Goal: Task Accomplishment & Management: Manage account settings

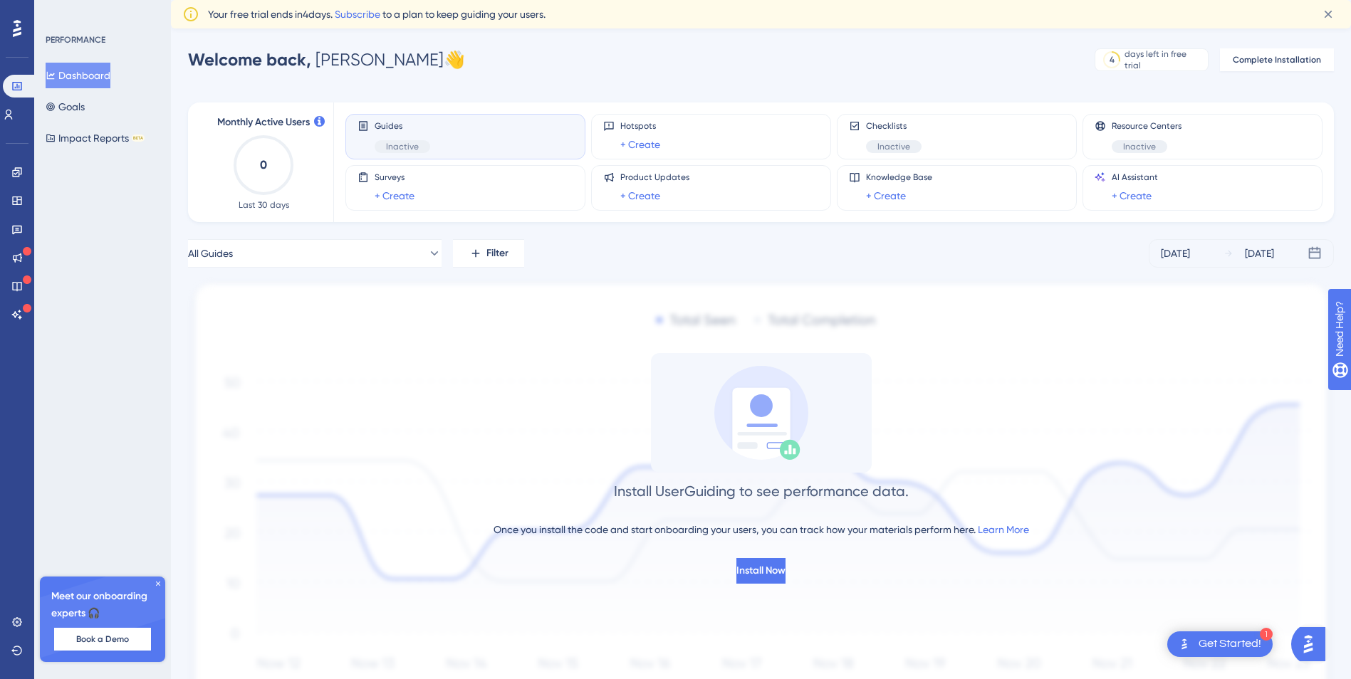
click at [1214, 645] on div "Get Started!" at bounding box center [1230, 645] width 63 height 16
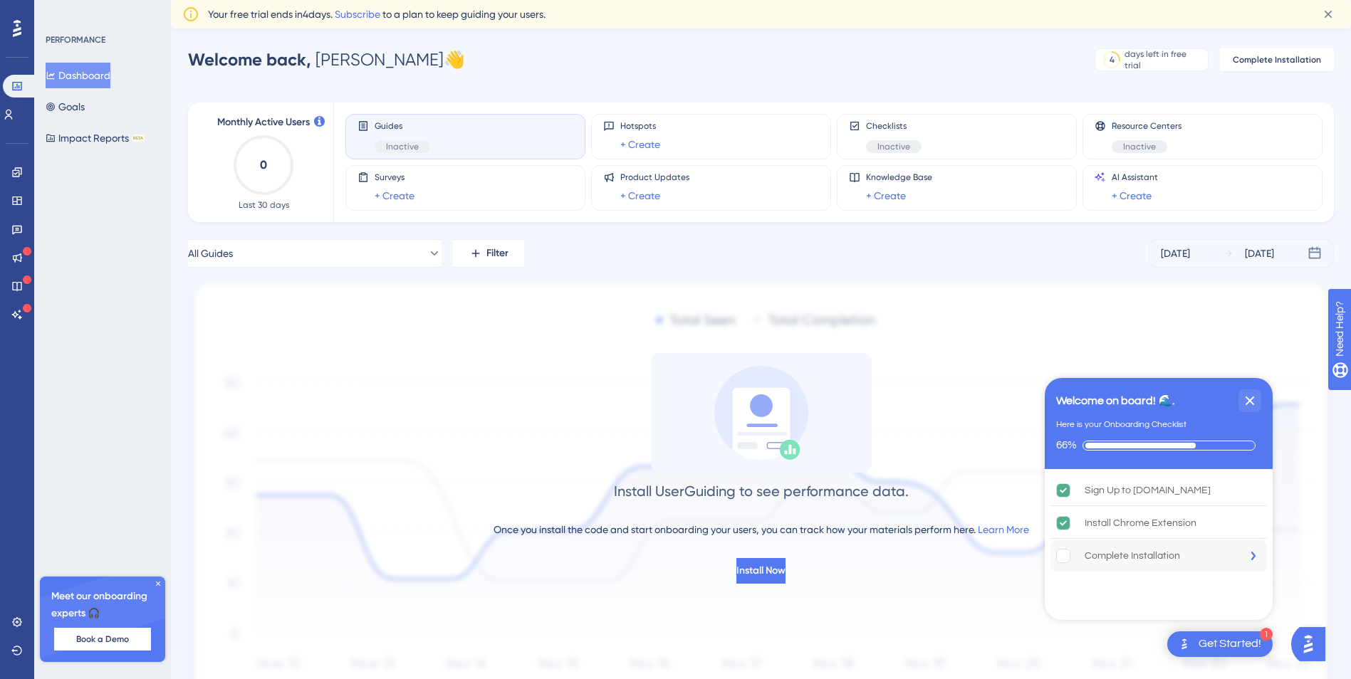
click at [1175, 546] on div "Complete Installation" at bounding box center [1158, 556] width 217 height 31
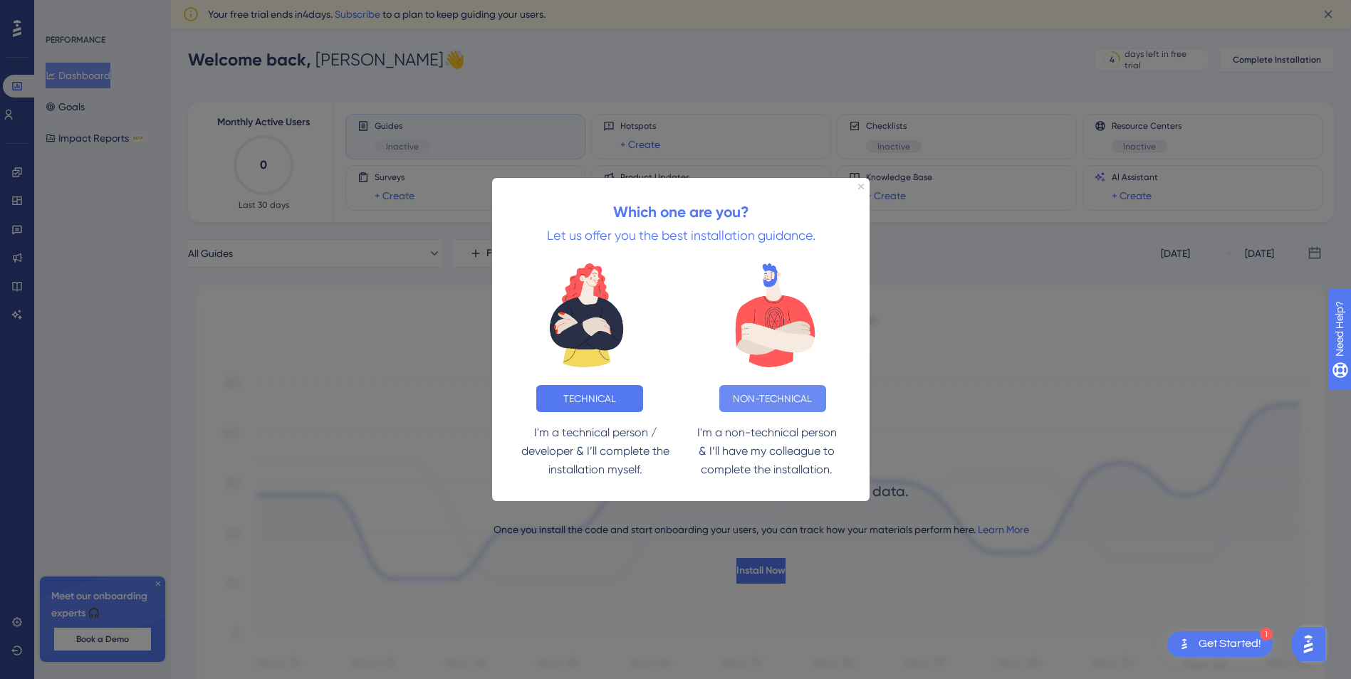
click at [749, 394] on button "NON-TECHNICAL" at bounding box center [772, 398] width 107 height 27
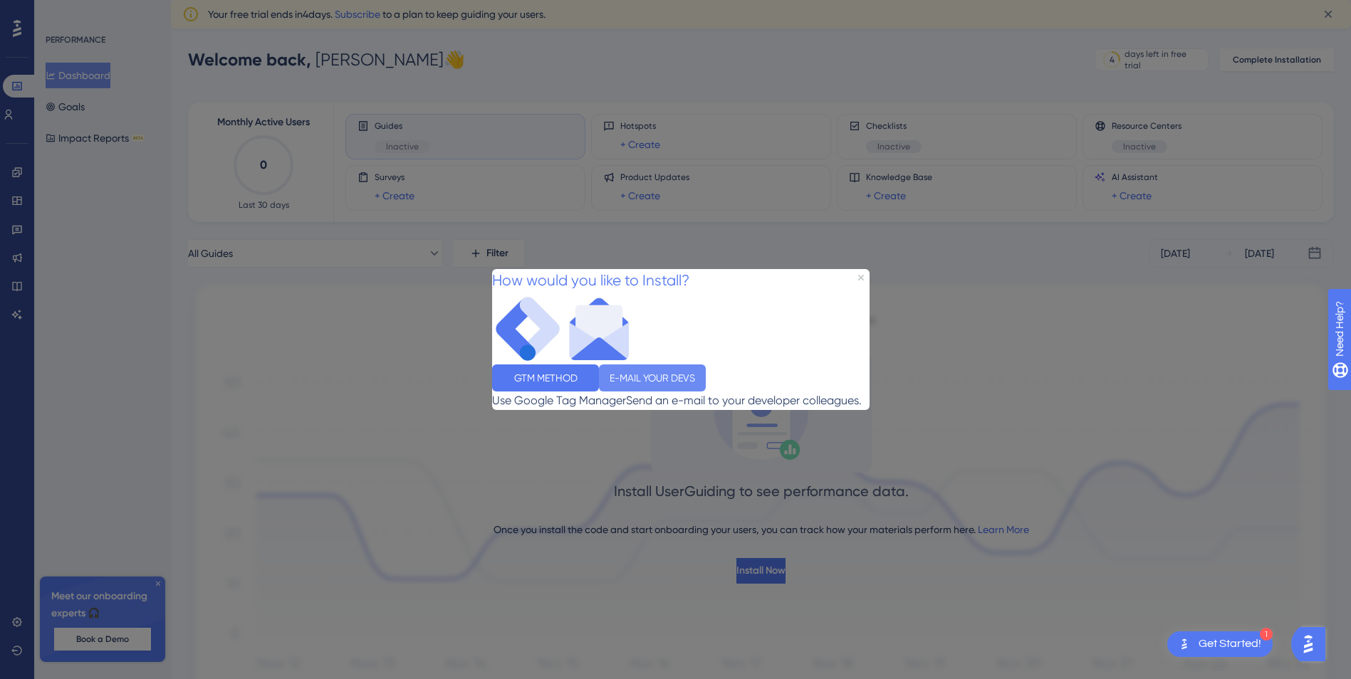
click at [706, 387] on button "E-MAIL YOUR DEVS" at bounding box center [652, 378] width 107 height 27
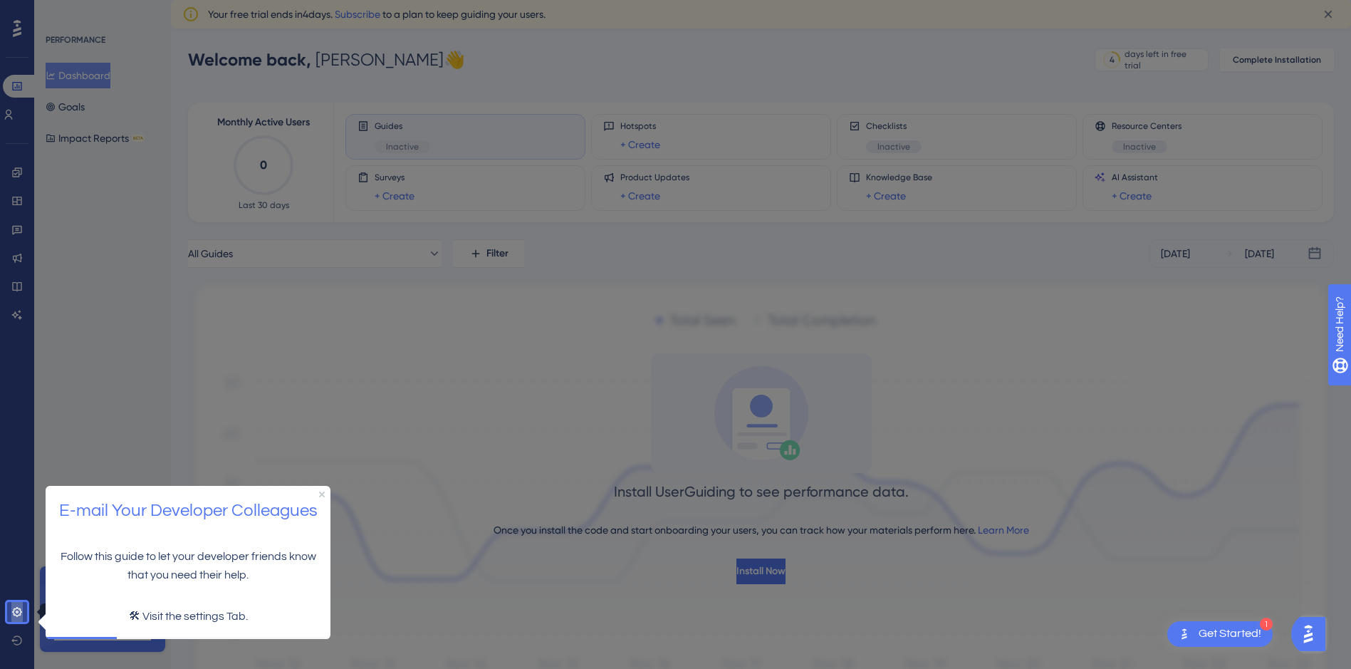
click at [22, 613] on icon at bounding box center [16, 611] width 11 height 11
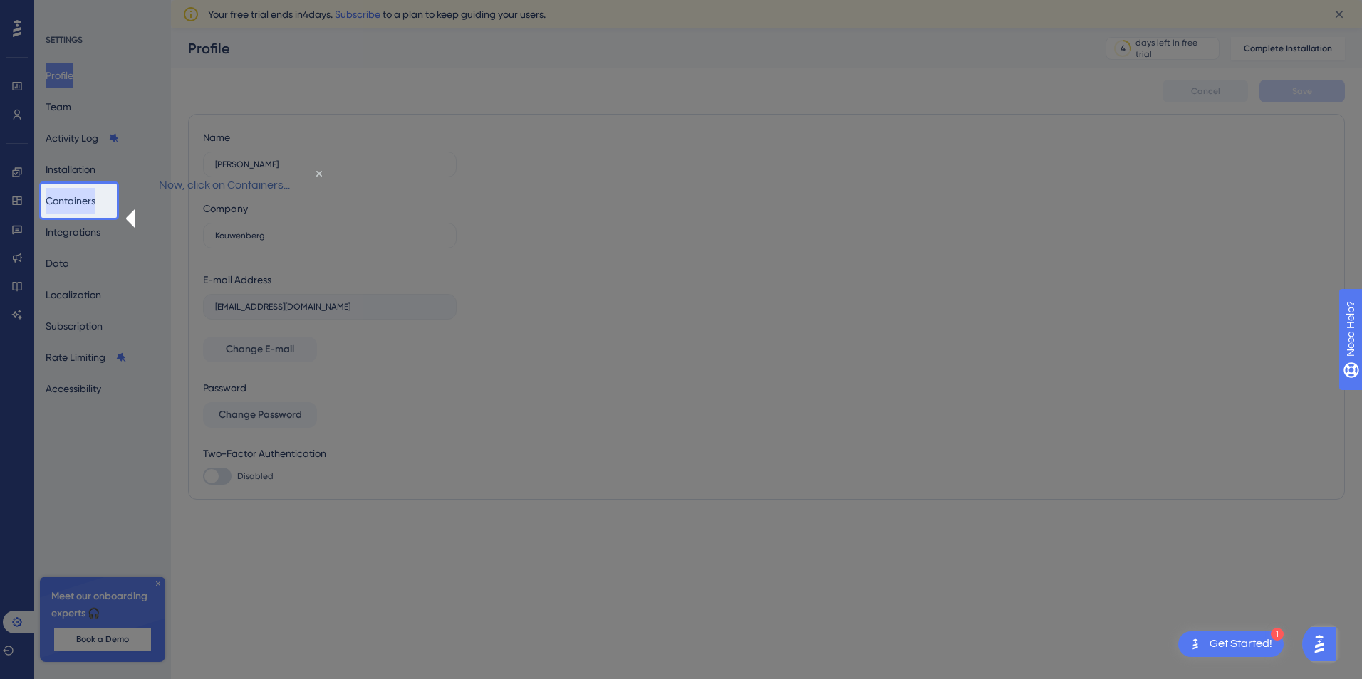
click at [73, 198] on button "Containers" at bounding box center [71, 201] width 50 height 26
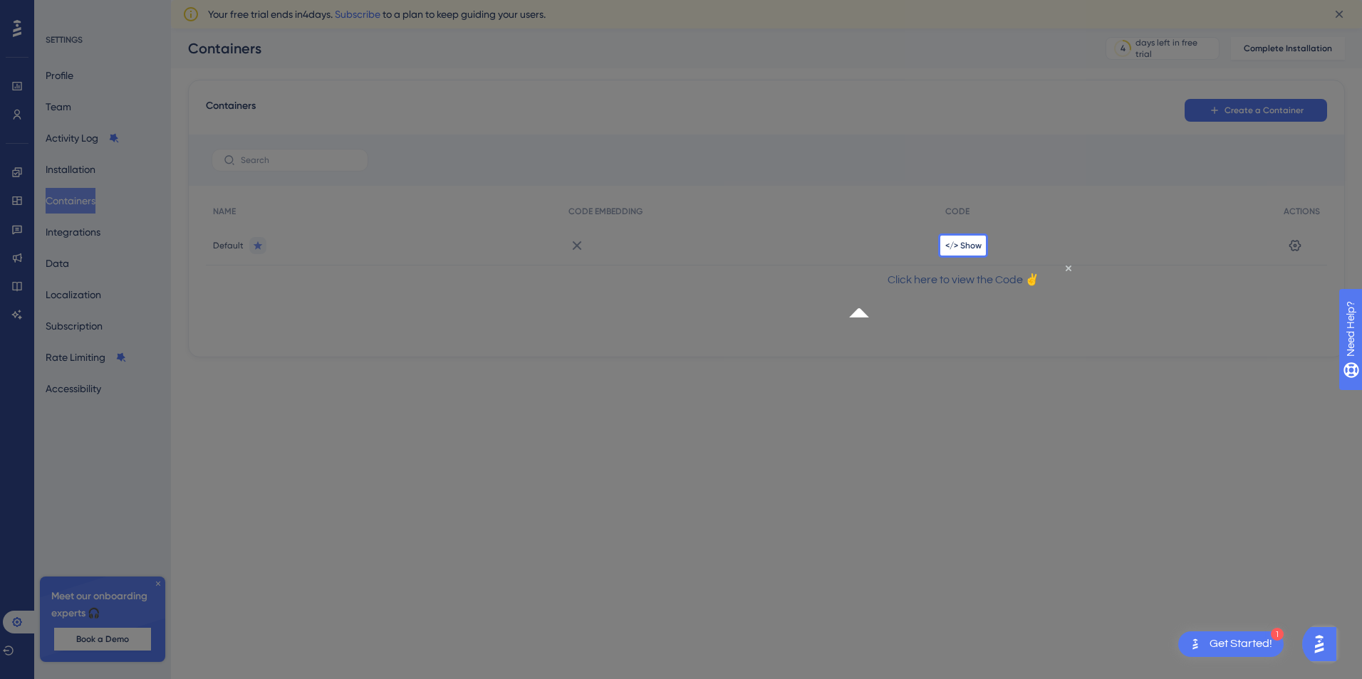
click at [966, 236] on div "</> Show" at bounding box center [1107, 246] width 338 height 40
click at [960, 248] on span "</> Show" at bounding box center [963, 245] width 36 height 11
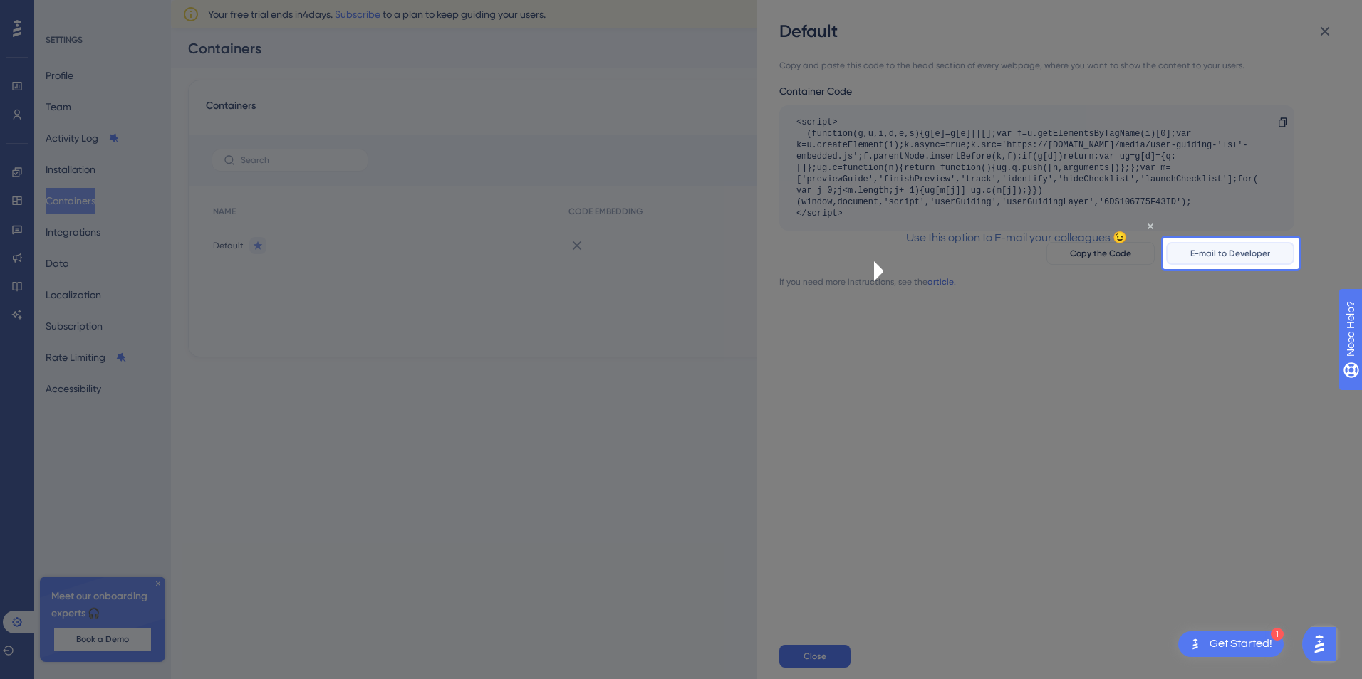
click at [1233, 256] on span "E-mail to Developer" at bounding box center [1230, 253] width 80 height 11
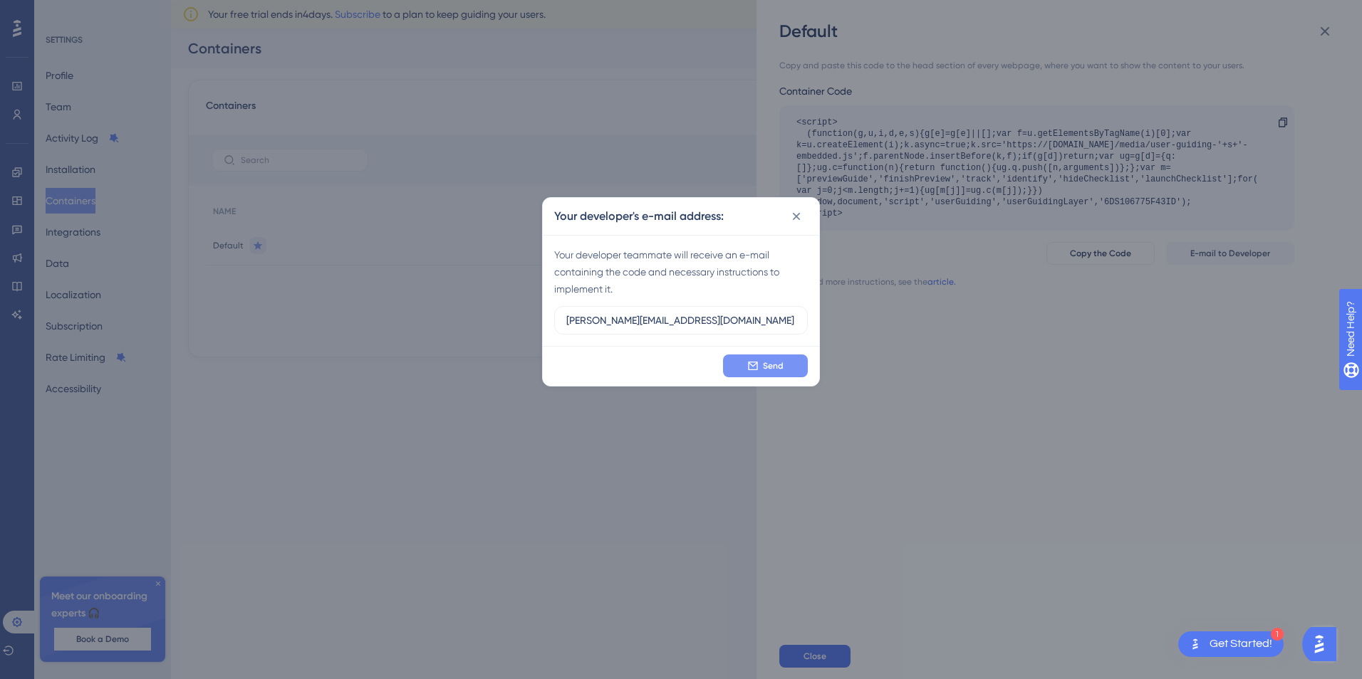
type input "[PERSON_NAME][EMAIL_ADDRESS][DOMAIN_NAME]"
click at [747, 368] on icon at bounding box center [752, 365] width 11 height 11
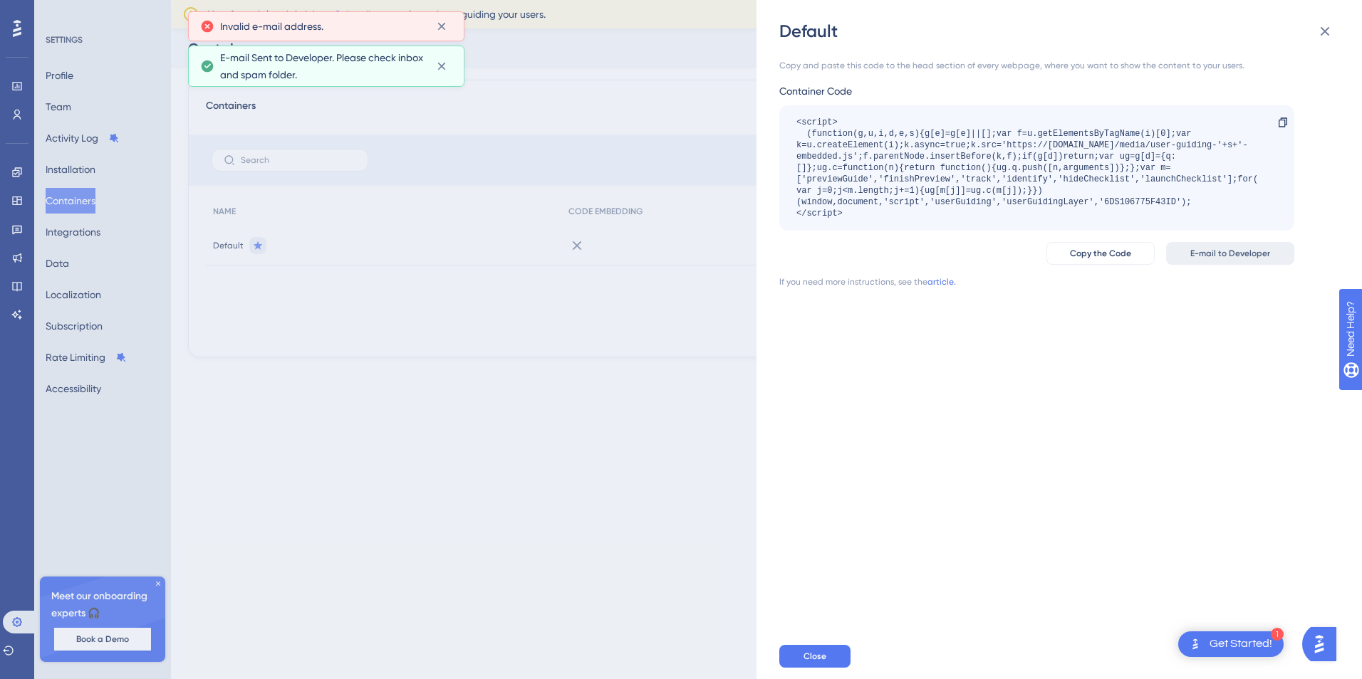
click at [1215, 249] on span "E-mail to Developer" at bounding box center [1230, 253] width 80 height 11
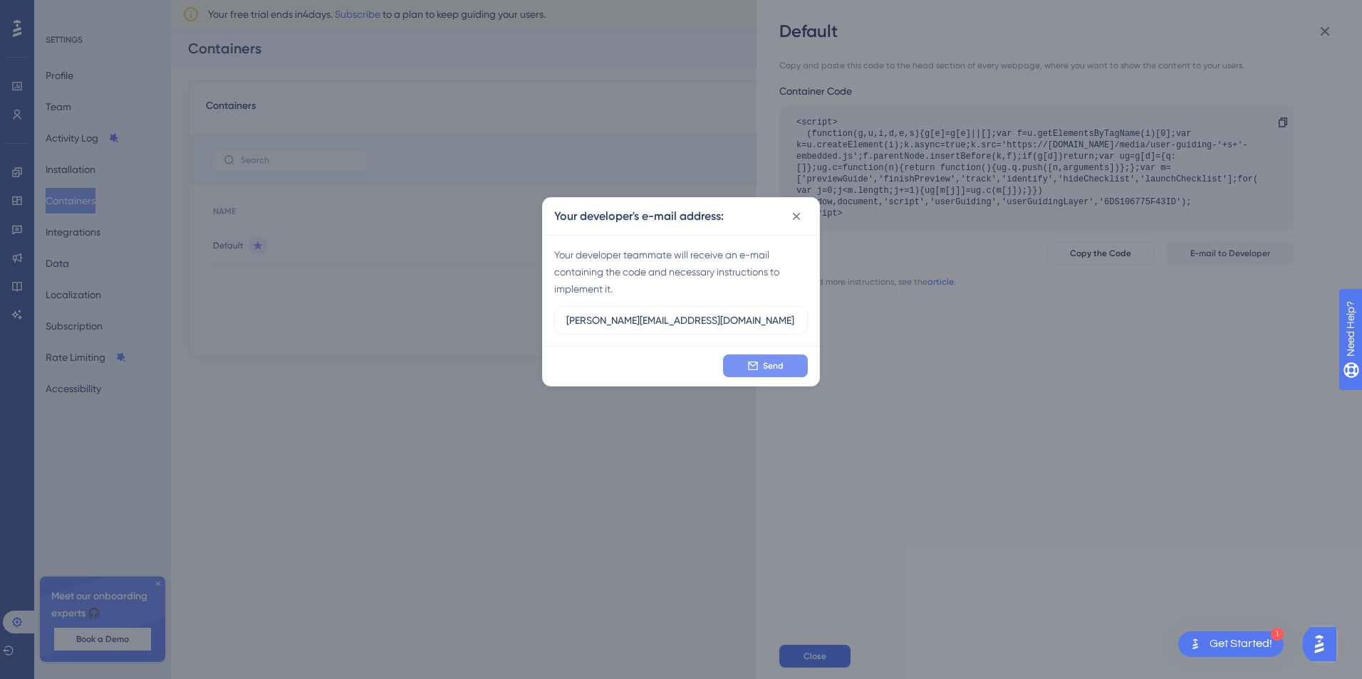
type input "[PERSON_NAME][EMAIL_ADDRESS][DOMAIN_NAME]"
click at [761, 369] on button "Send" at bounding box center [765, 366] width 85 height 23
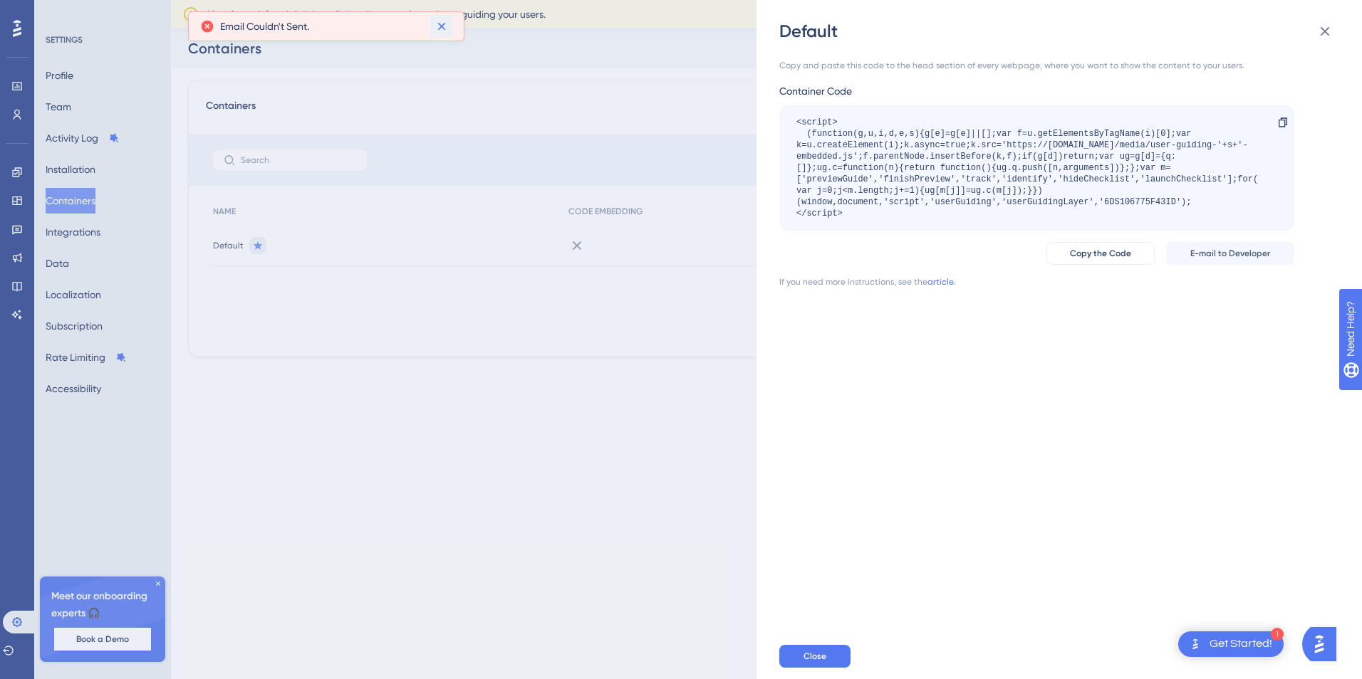
click at [439, 30] on icon at bounding box center [441, 26] width 14 height 14
click at [1330, 35] on icon at bounding box center [1324, 31] width 17 height 17
